Goal: Find specific page/section: Find specific page/section

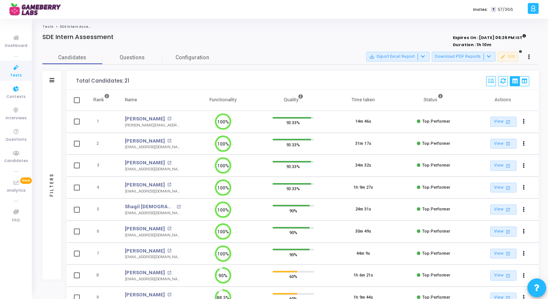
click at [14, 70] on icon at bounding box center [16, 67] width 16 height 9
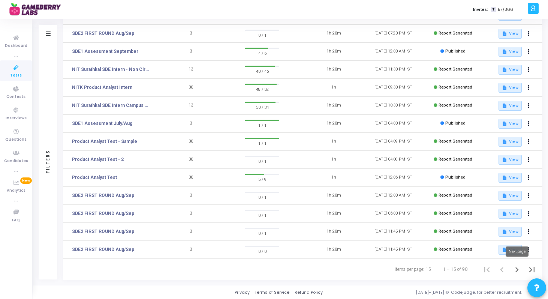
click at [516, 267] on icon "Next page" at bounding box center [517, 269] width 3 height 5
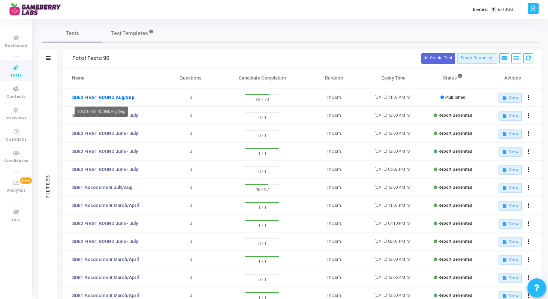
click at [123, 96] on link "SDE2 FIRST ROUND Aug/Sep" at bounding box center [103, 97] width 62 height 7
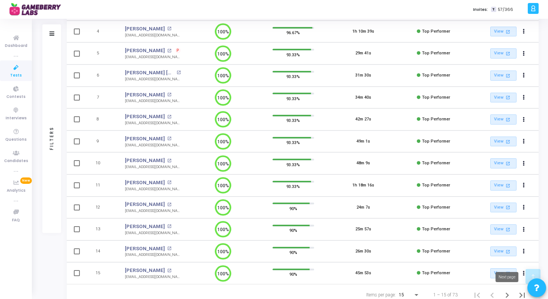
click at [510, 293] on icon "Next page" at bounding box center [507, 295] width 11 height 11
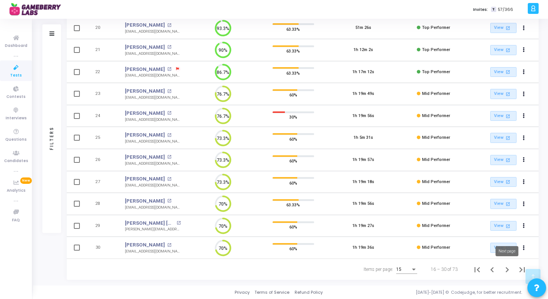
click at [505, 269] on icon "Next page" at bounding box center [507, 269] width 11 height 11
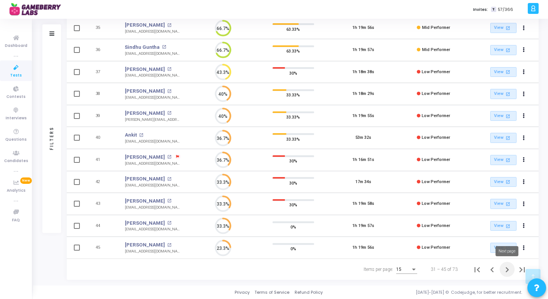
click at [505, 269] on icon "Next page" at bounding box center [507, 269] width 11 height 11
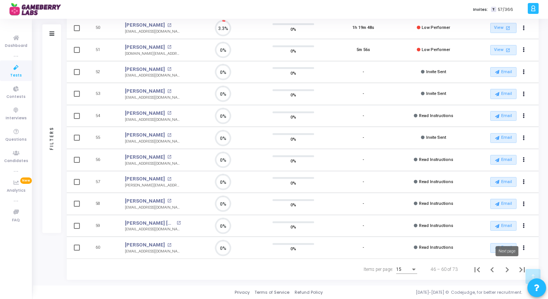
click at [506, 269] on icon "Next page" at bounding box center [507, 269] width 11 height 11
click at [18, 69] on icon at bounding box center [16, 67] width 16 height 9
